Goal: Task Accomplishment & Management: Manage account settings

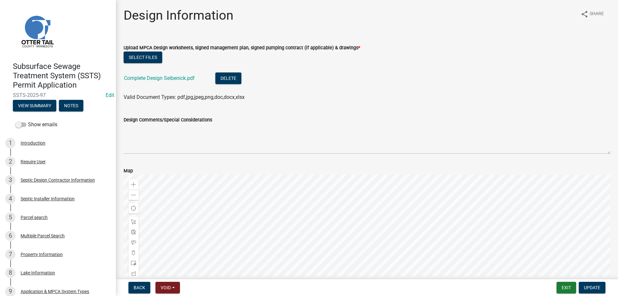
scroll to position [295, 0]
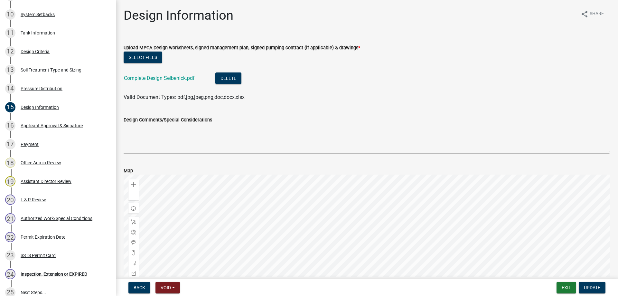
click at [344, 103] on wm-data-entity-input "Upload MPCA Design worksheets, signed management plan, signed pumping contract …" at bounding box center [367, 71] width 487 height 71
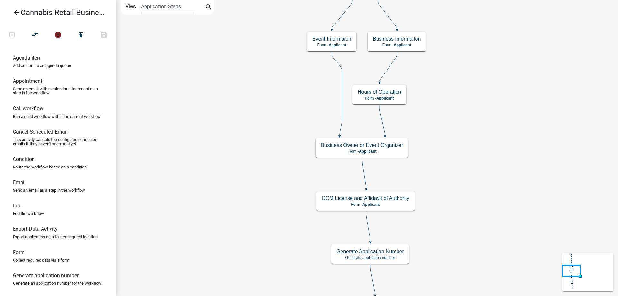
click at [16, 12] on icon "arrow_back" at bounding box center [17, 13] width 8 height 9
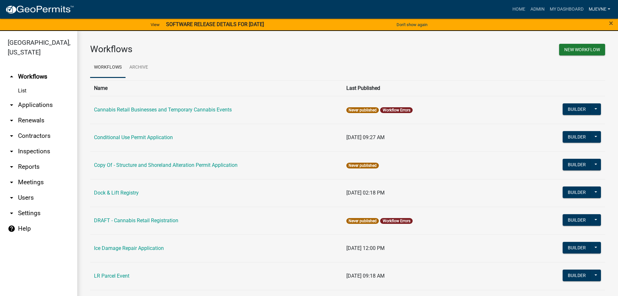
click at [600, 8] on link "MJevne" at bounding box center [599, 9] width 27 height 12
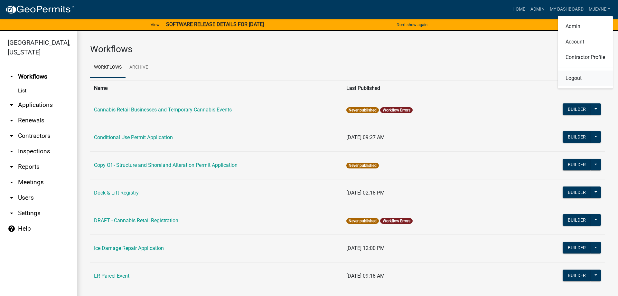
click at [571, 78] on link "Logout" at bounding box center [585, 77] width 55 height 15
